Goal: Information Seeking & Learning: Learn about a topic

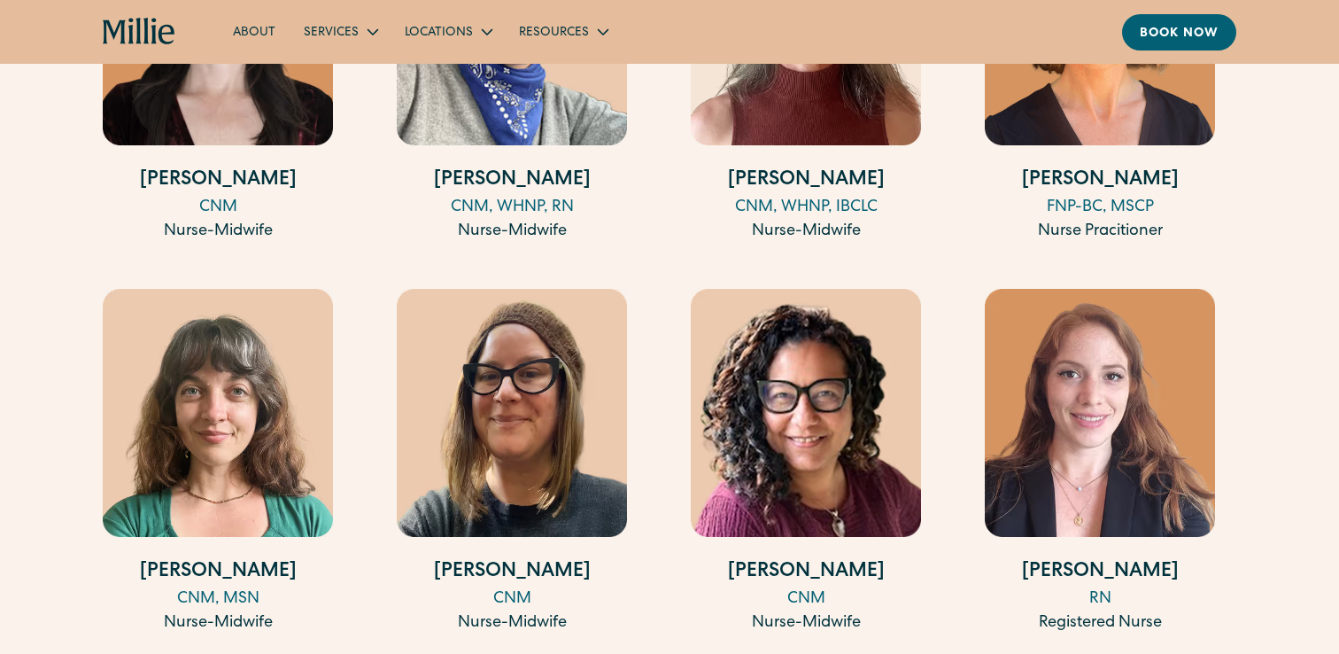
scroll to position [2415, 0]
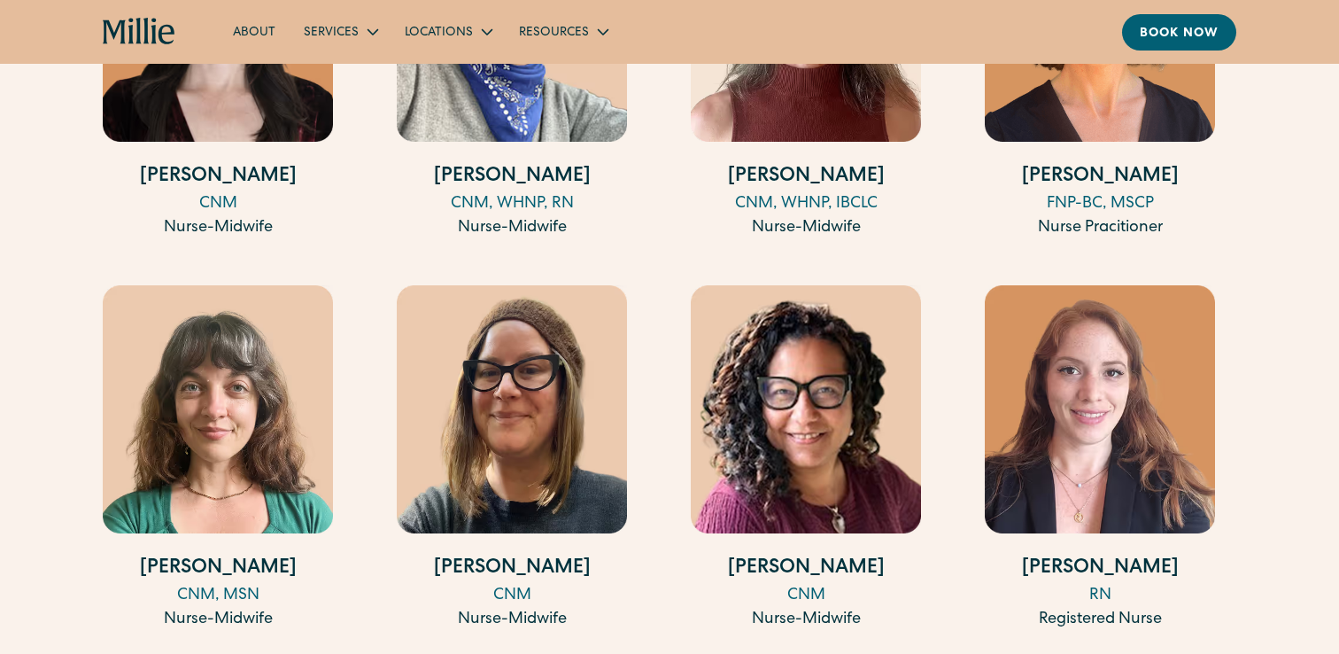
click at [1048, 172] on h4 "[PERSON_NAME]" at bounding box center [1100, 177] width 230 height 29
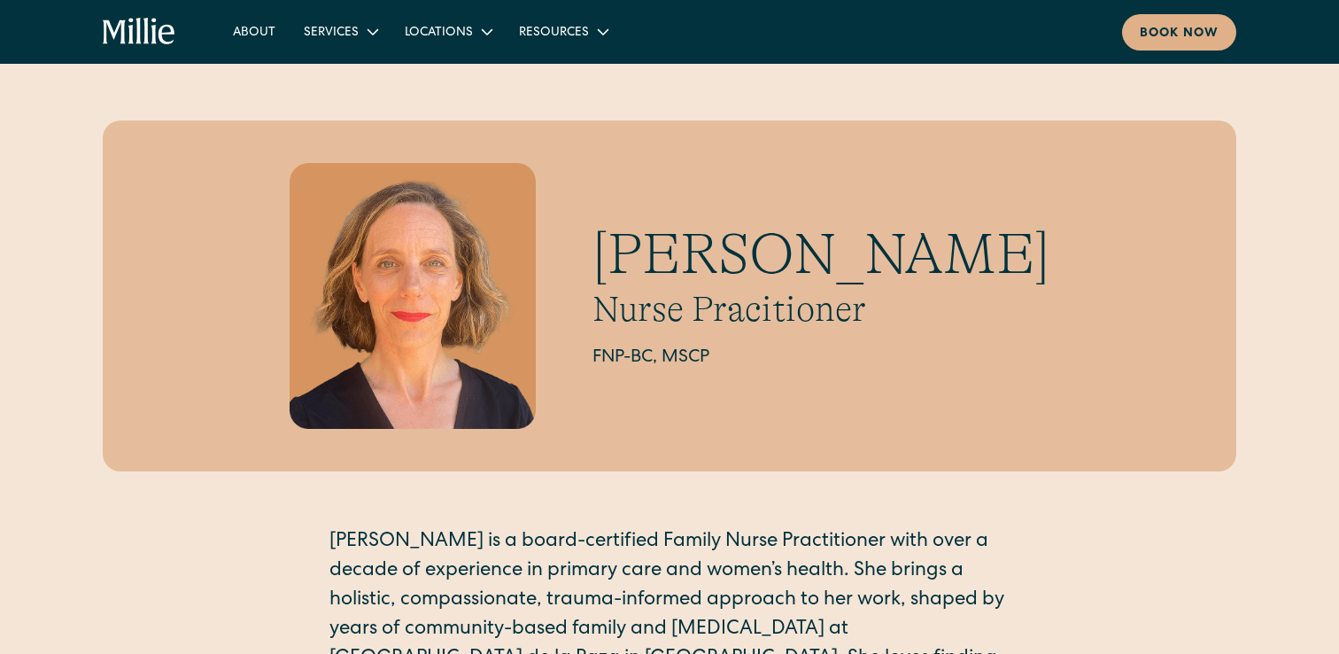
click at [891, 272] on h1 "[PERSON_NAME]" at bounding box center [821, 255] width 457 height 68
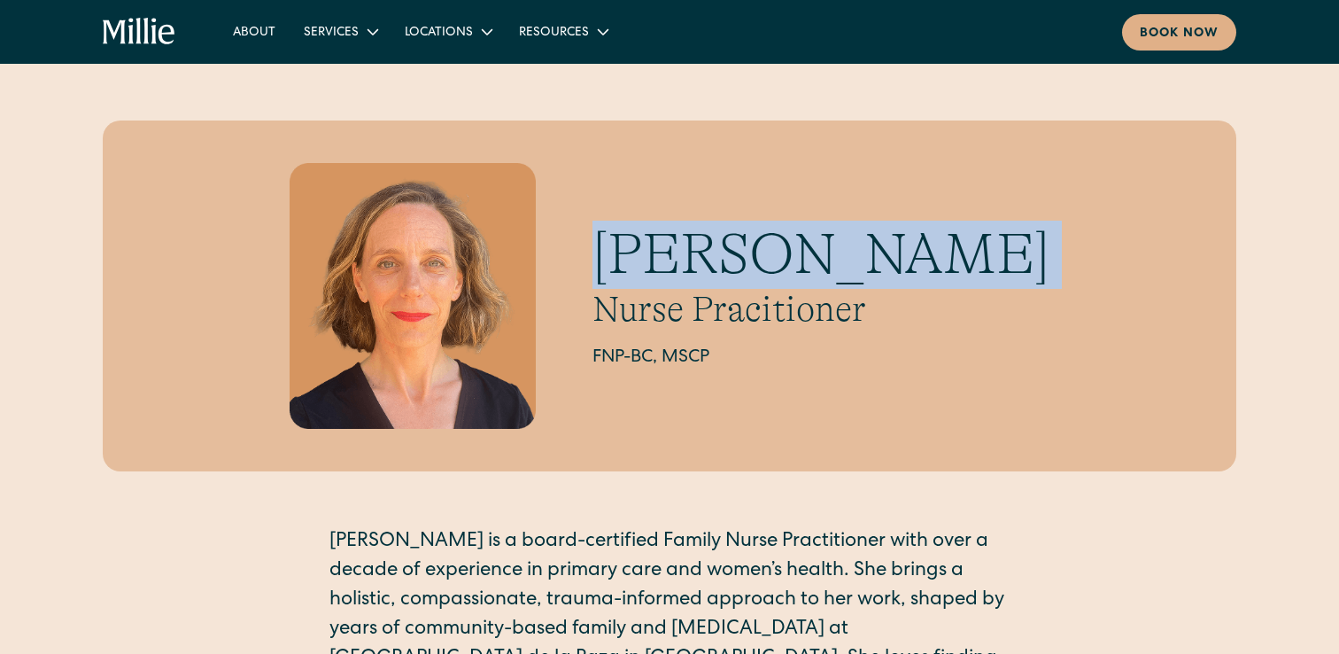
click at [891, 272] on h1 "[PERSON_NAME]" at bounding box center [821, 255] width 457 height 68
copy h1 "[PERSON_NAME]"
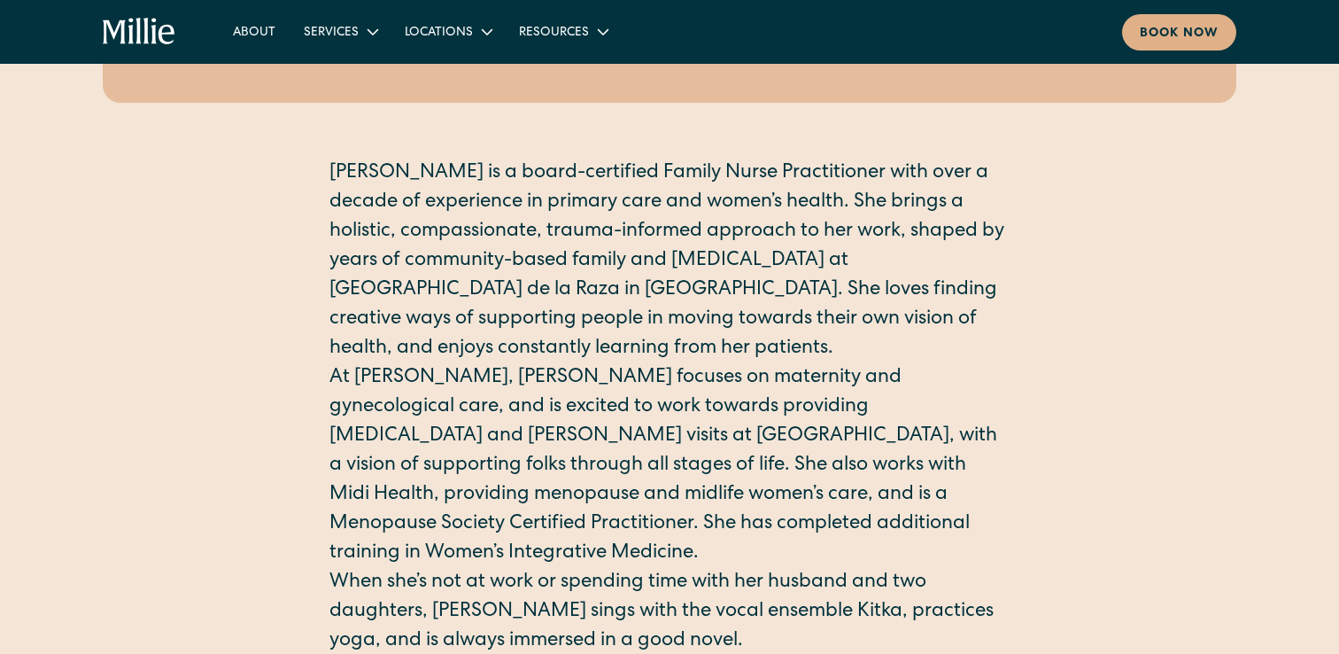
scroll to position [369, 0]
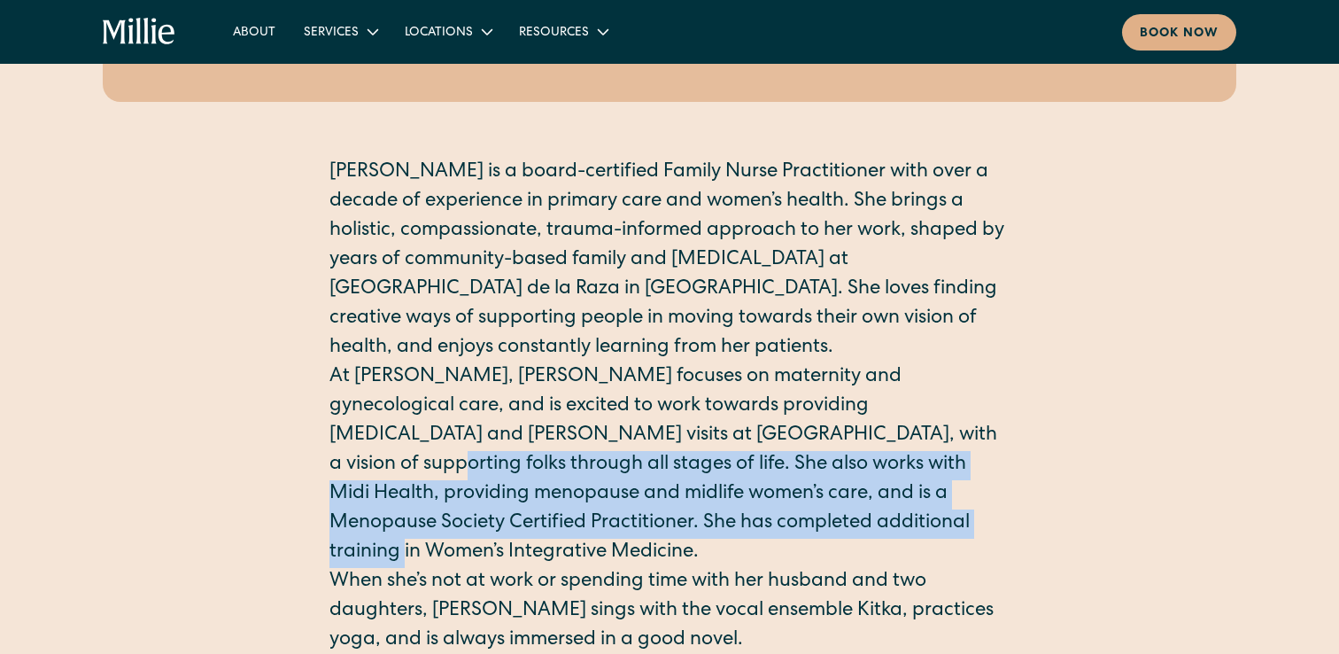
drag, startPoint x: 781, startPoint y: 433, endPoint x: 768, endPoint y: 521, distance: 88.7
click at [768, 521] on p "At Millie, Erin focuses on maternity and gynecological care, and is excited to …" at bounding box center [669, 465] width 680 height 205
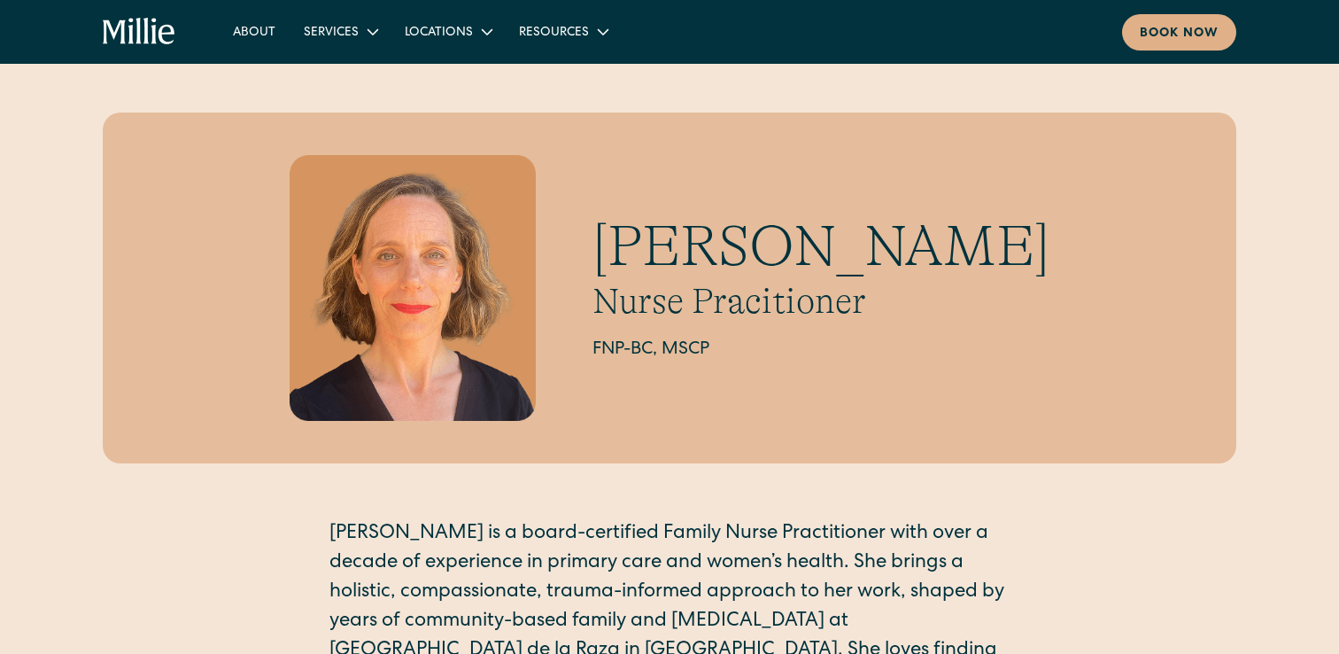
scroll to position [0, 0]
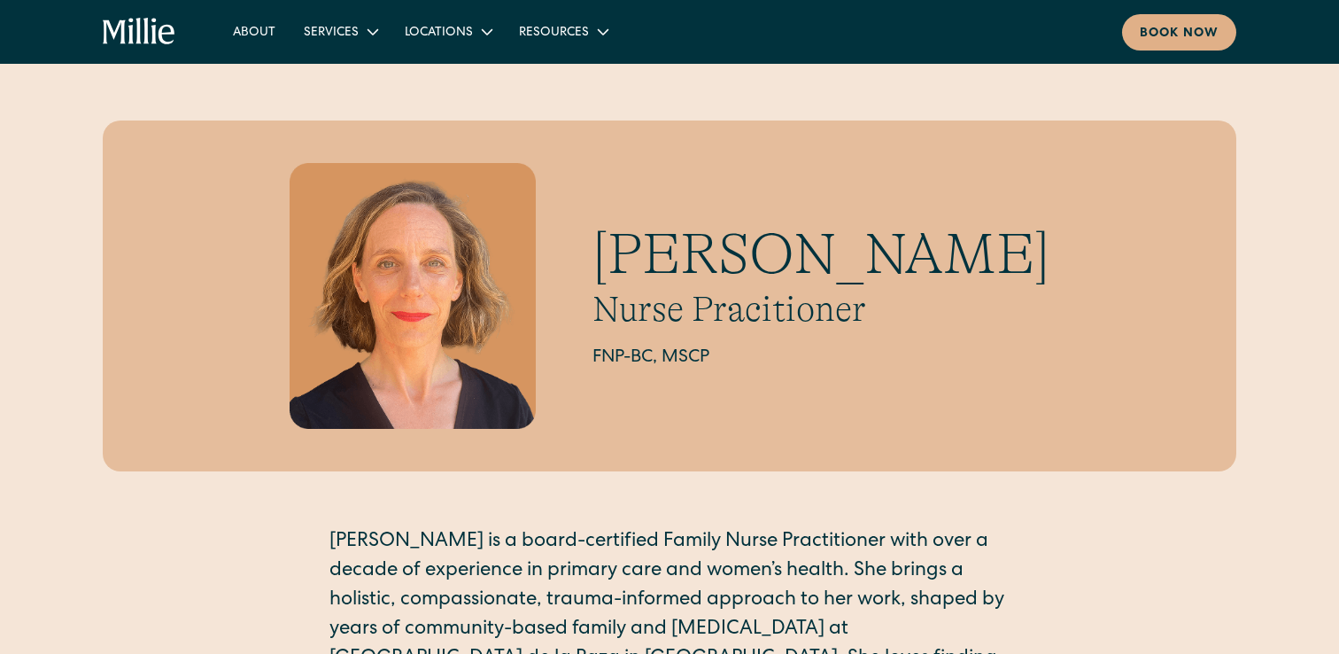
click at [593, 263] on h1 "[PERSON_NAME]" at bounding box center [821, 255] width 457 height 68
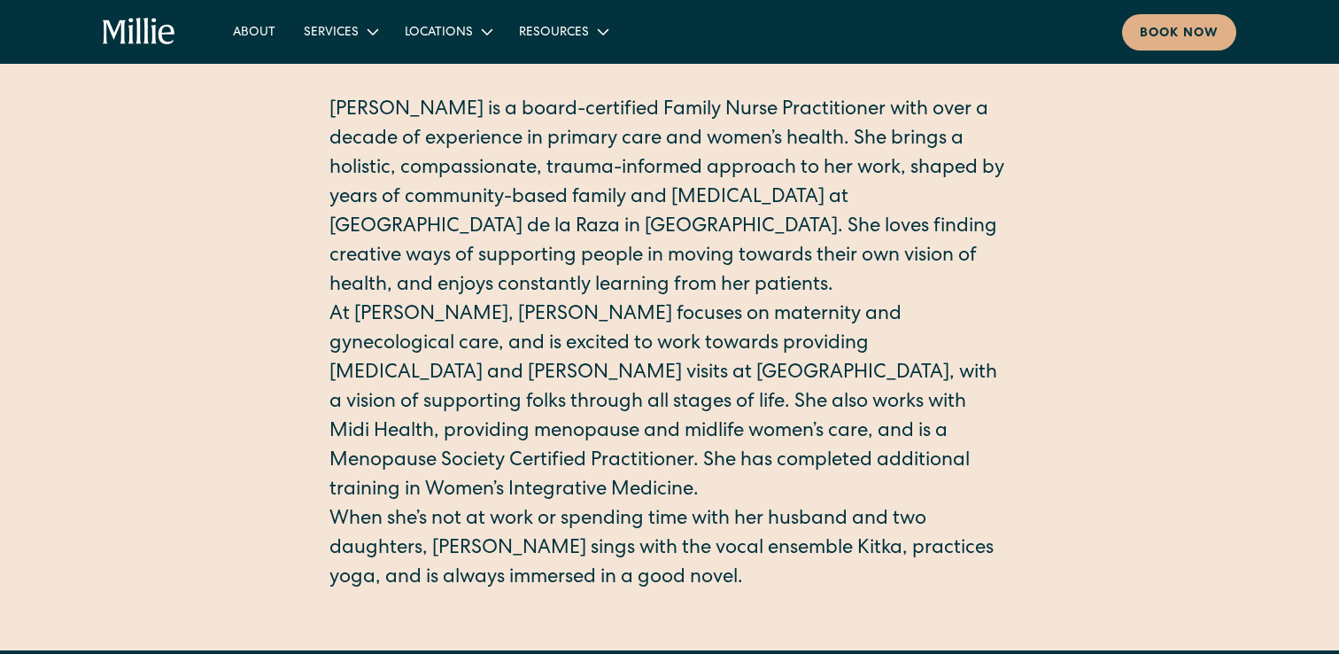
scroll to position [437, 0]
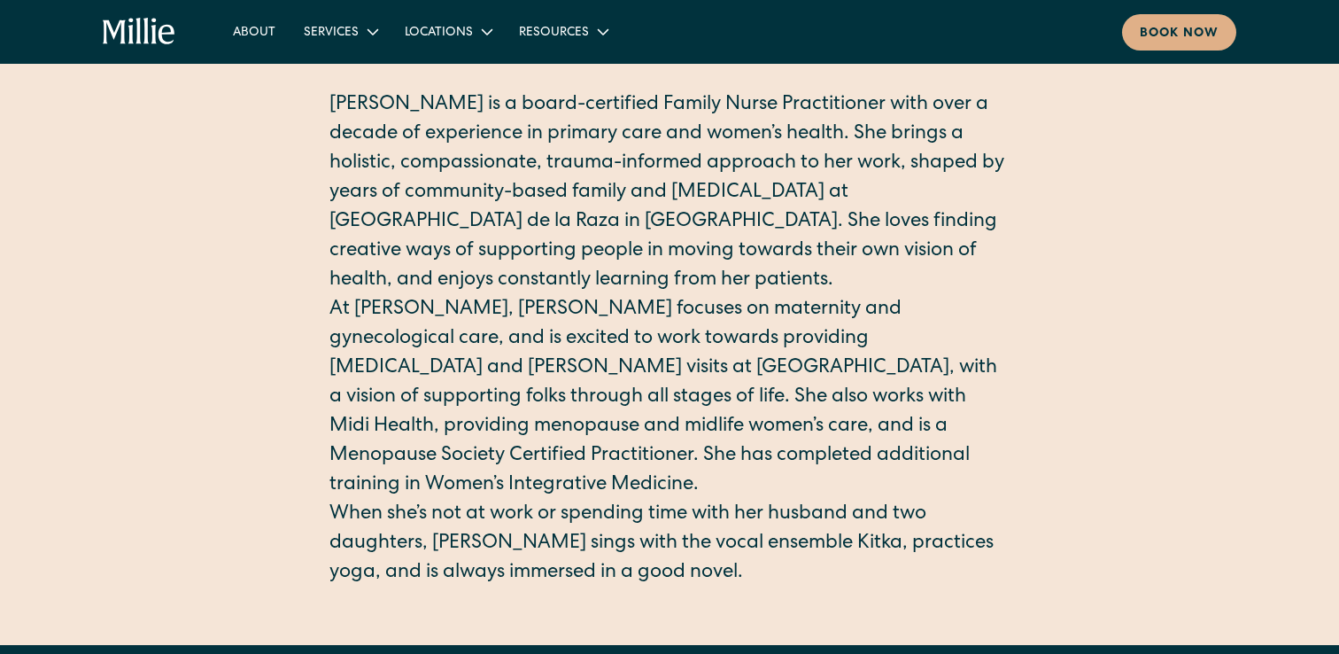
click at [867, 344] on p "At Millie, Erin focuses on maternity and gynecological care, and is excited to …" at bounding box center [669, 398] width 680 height 205
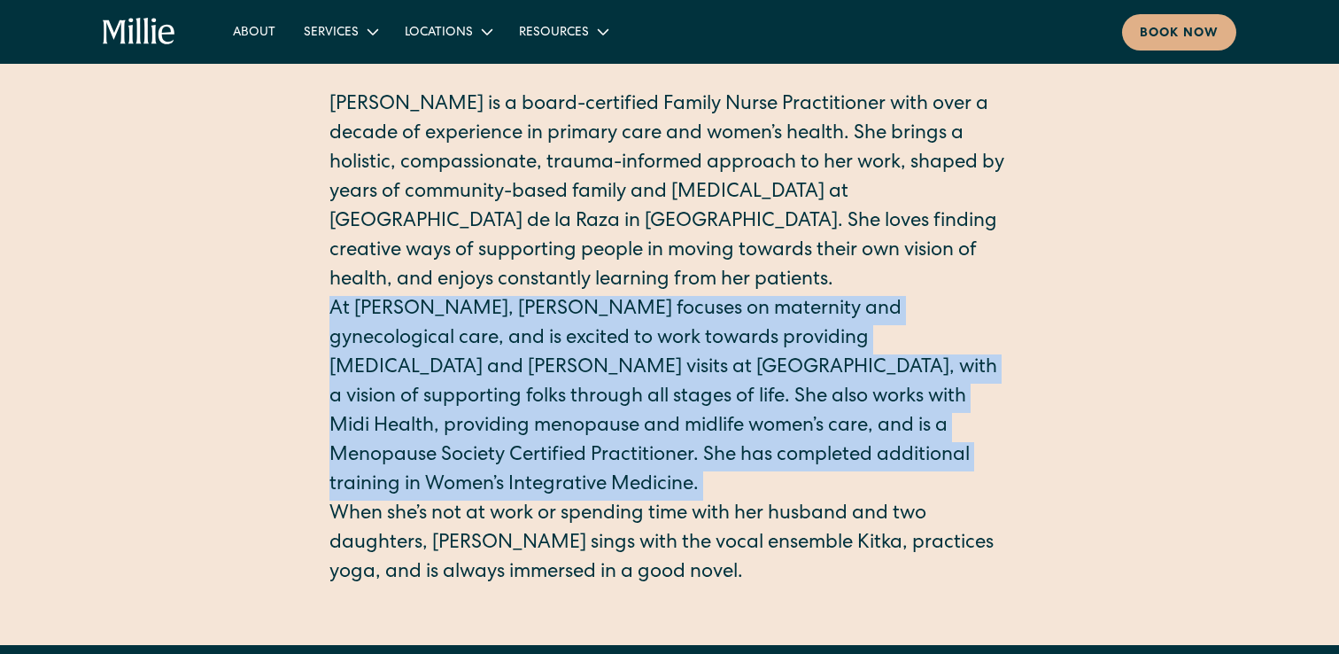
click at [867, 344] on p "At Millie, Erin focuses on maternity and gynecological care, and is excited to …" at bounding box center [669, 398] width 680 height 205
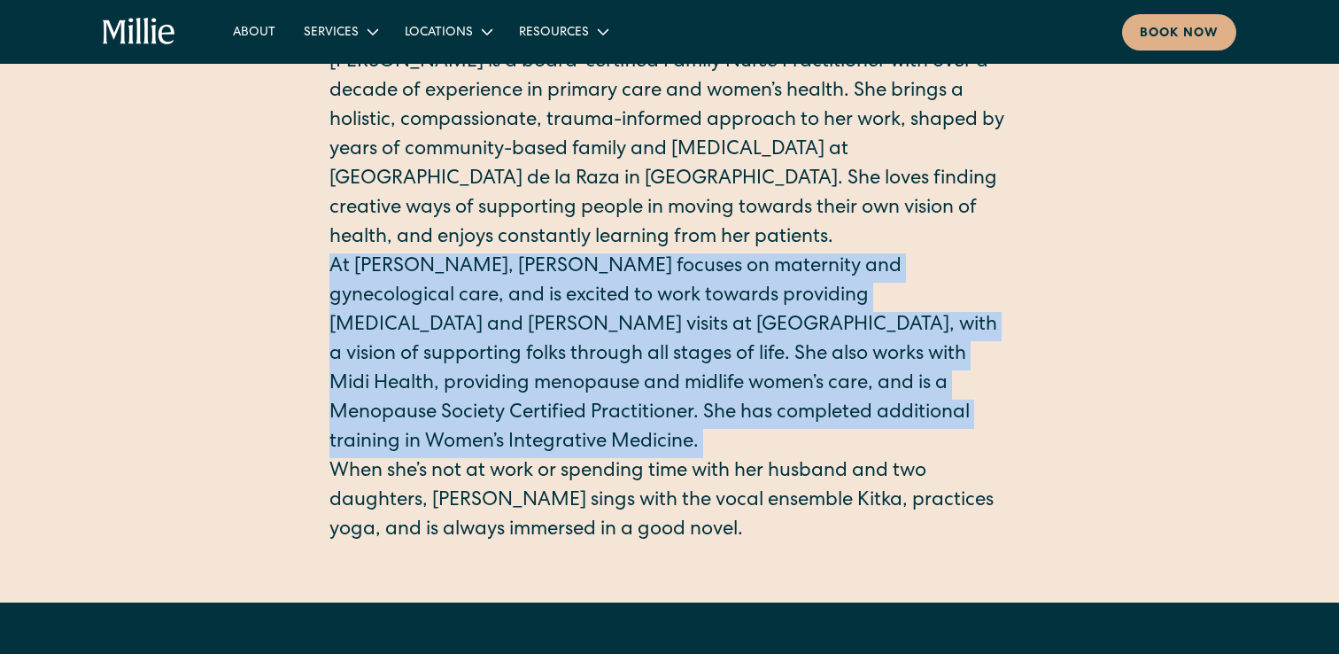
scroll to position [489, 0]
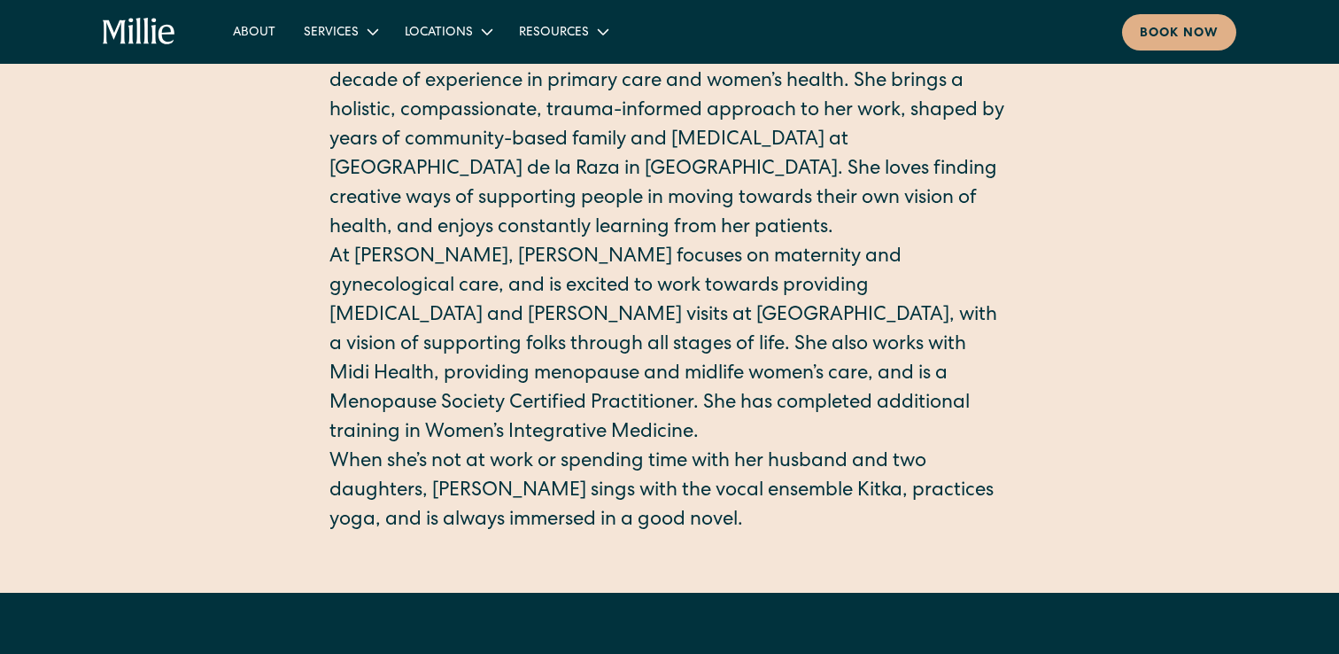
click at [823, 476] on p "When she’s not at work or spending time with her husband and two daughters, Eri…" at bounding box center [669, 492] width 680 height 88
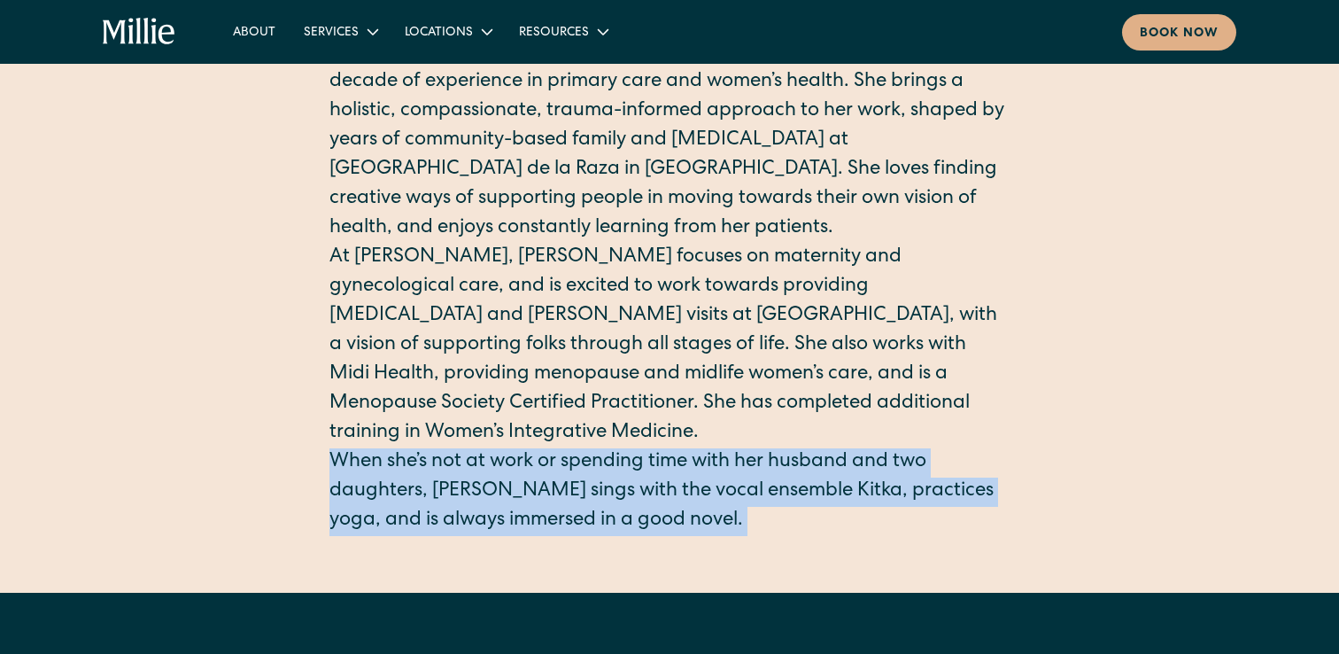
click at [823, 476] on p "When she’s not at work or spending time with her husband and two daughters, Eri…" at bounding box center [669, 492] width 680 height 88
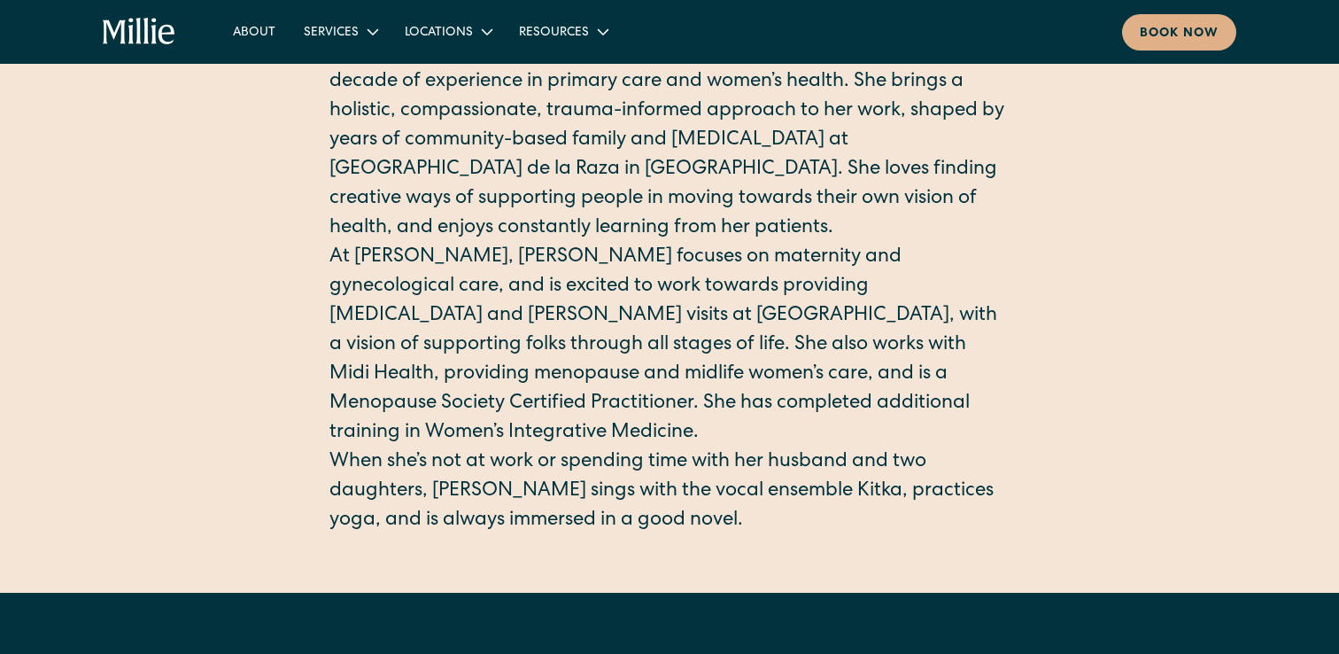
click at [775, 459] on p "When she’s not at work or spending time with her husband and two daughters, Eri…" at bounding box center [669, 492] width 680 height 88
